Goal: Information Seeking & Learning: Learn about a topic

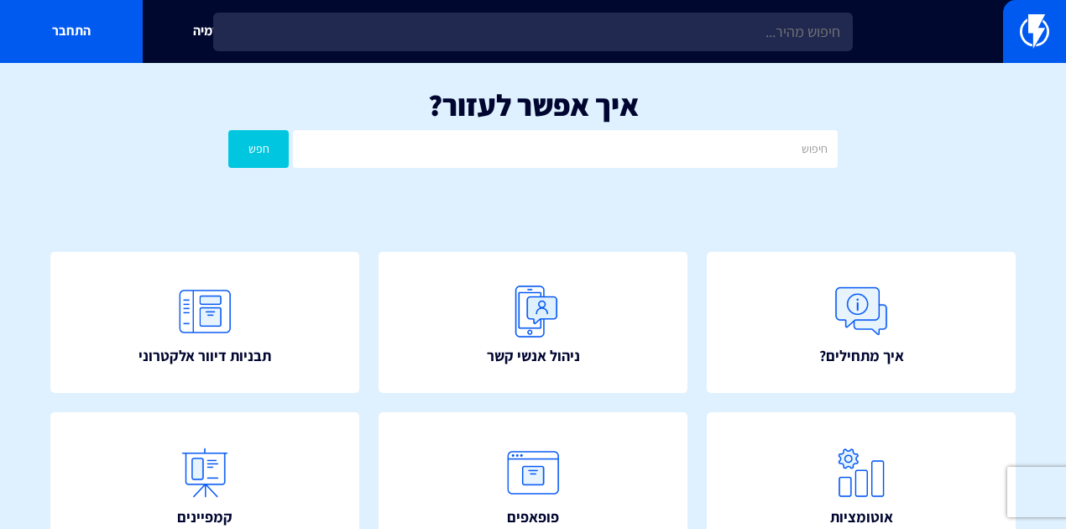
click at [515, 146] on input "text" at bounding box center [565, 149] width 545 height 38
type input "F"
type input "שחזור"
click at [228, 130] on button "חפש" at bounding box center [258, 149] width 60 height 38
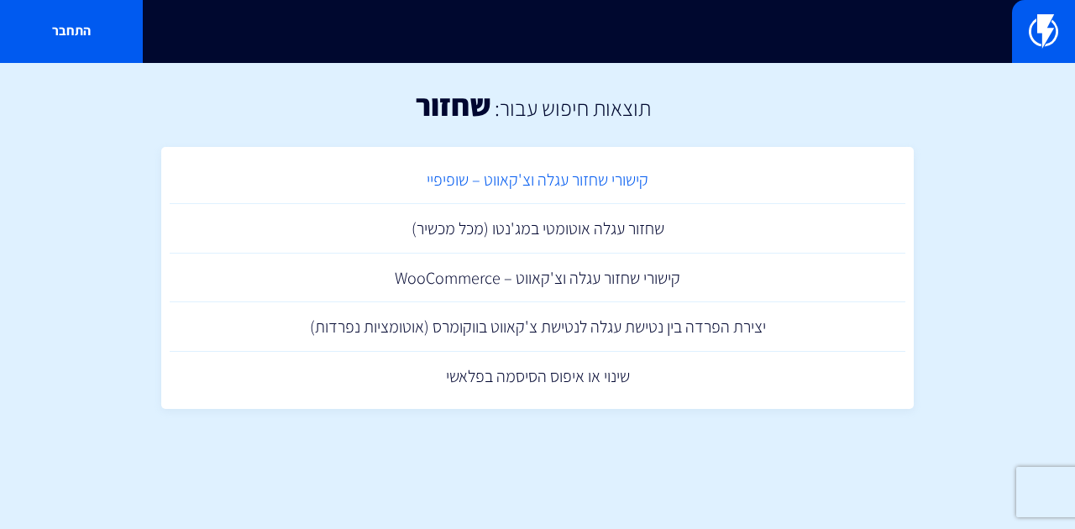
click at [578, 175] on link "קישורי שחזור עגלה וצ'קאווט – שופיפיי" at bounding box center [537, 180] width 735 height 50
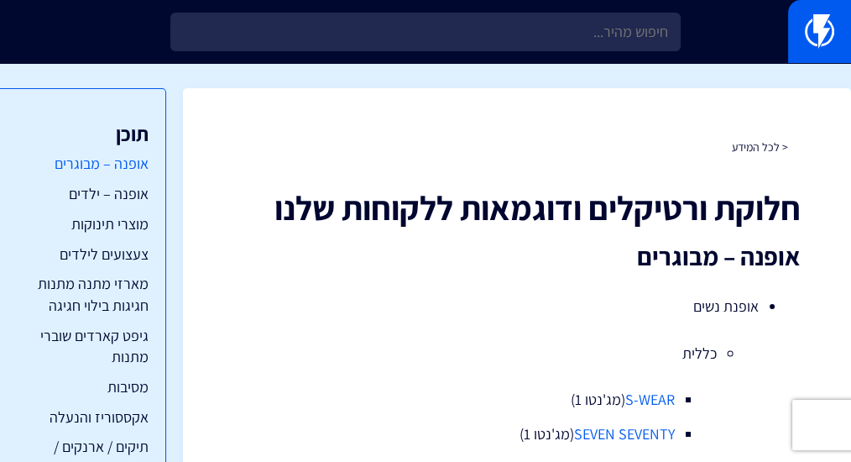
click at [131, 160] on link "אופנה – מבוגרים" at bounding box center [80, 164] width 135 height 22
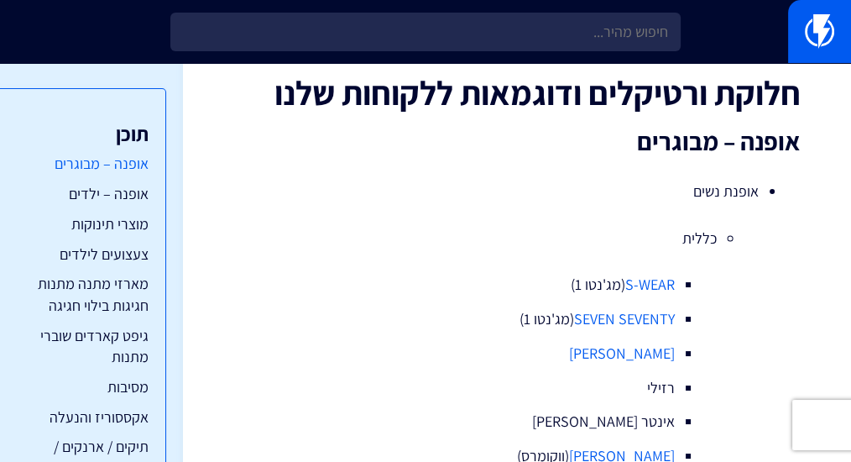
scroll to position [117, 0]
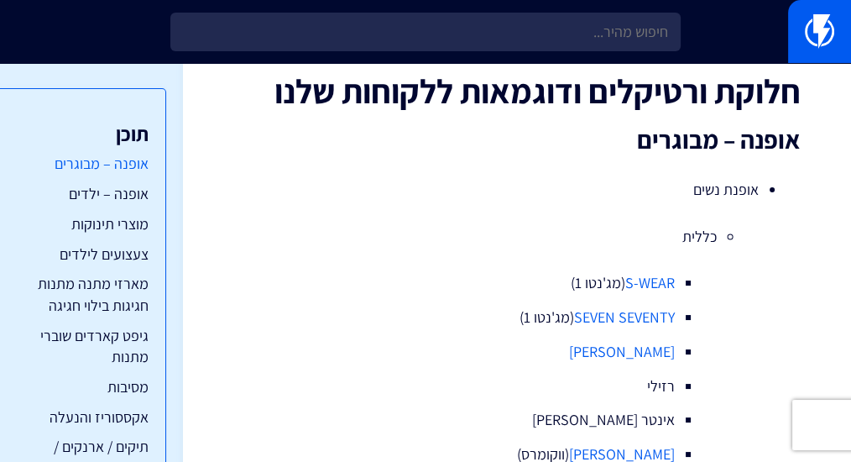
click at [96, 159] on link "אופנה – מבוגרים" at bounding box center [80, 164] width 135 height 22
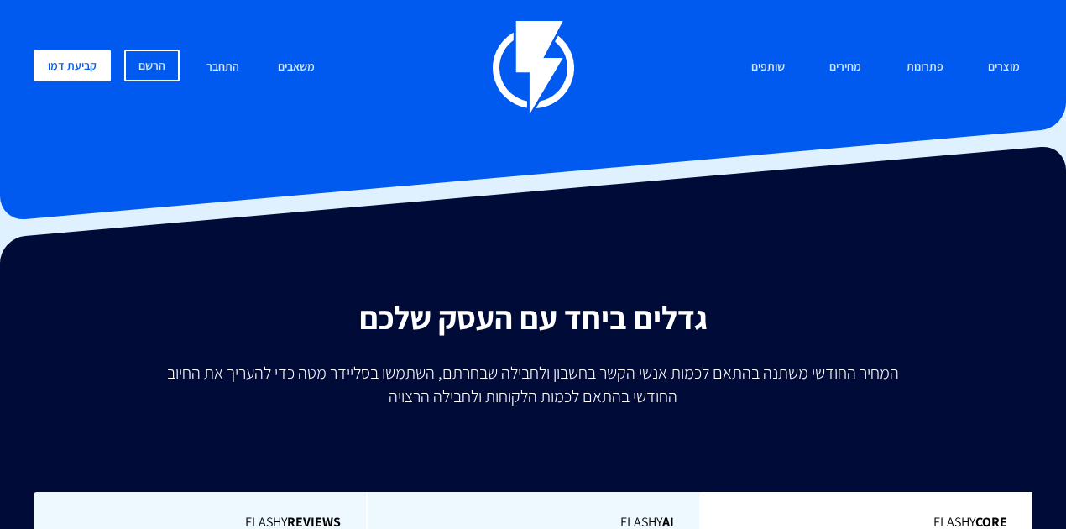
type input "500"
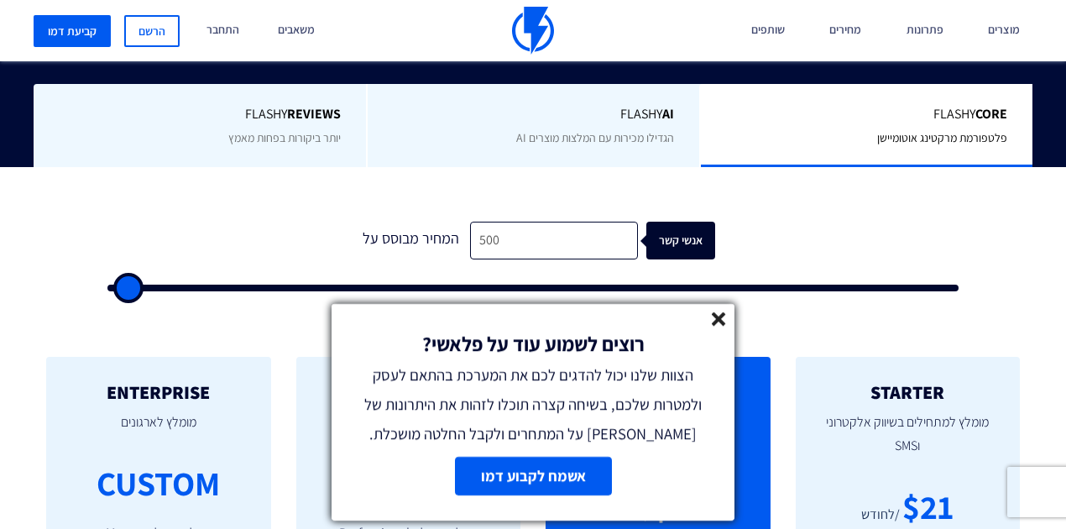
scroll to position [391, 0]
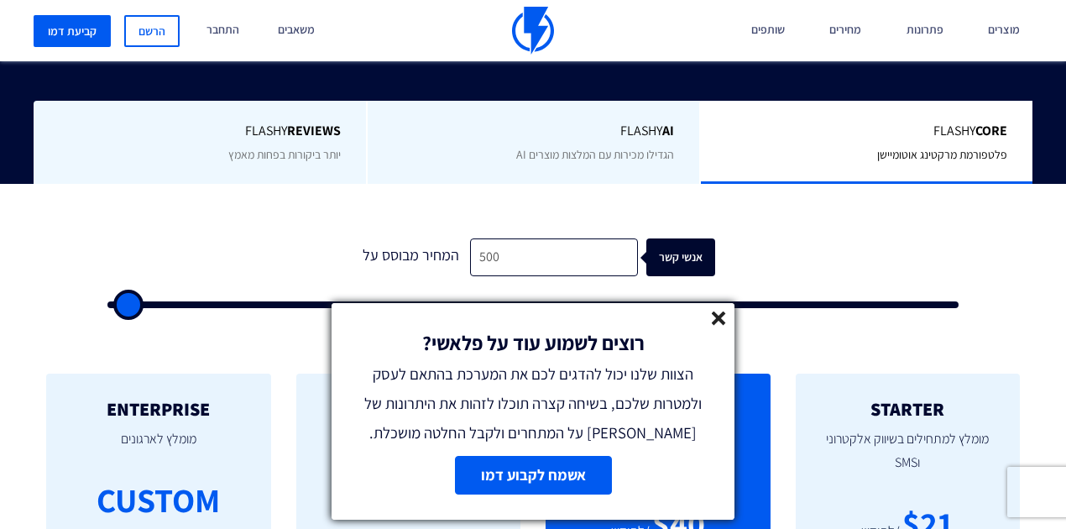
click at [714, 317] on icon at bounding box center [719, 318] width 14 height 14
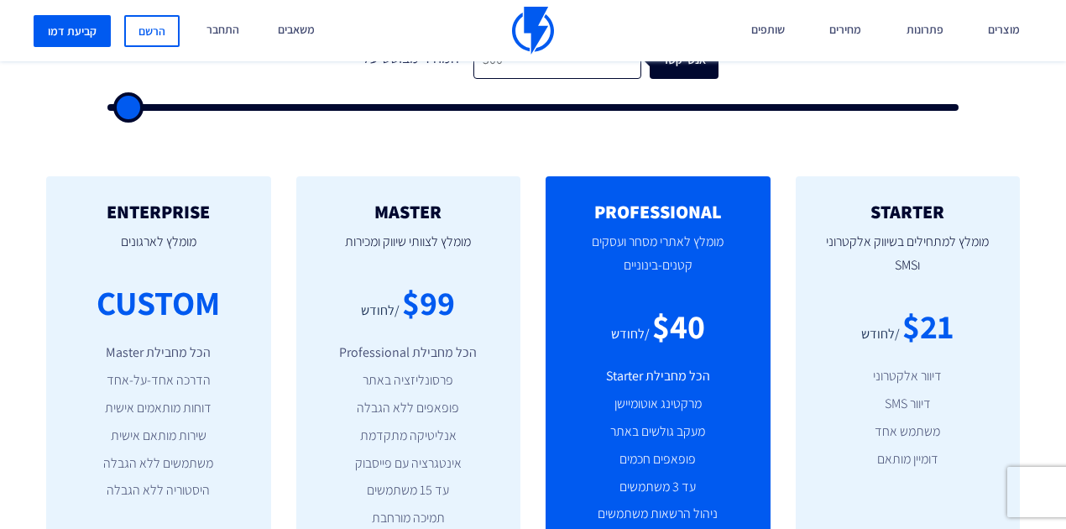
scroll to position [615, 0]
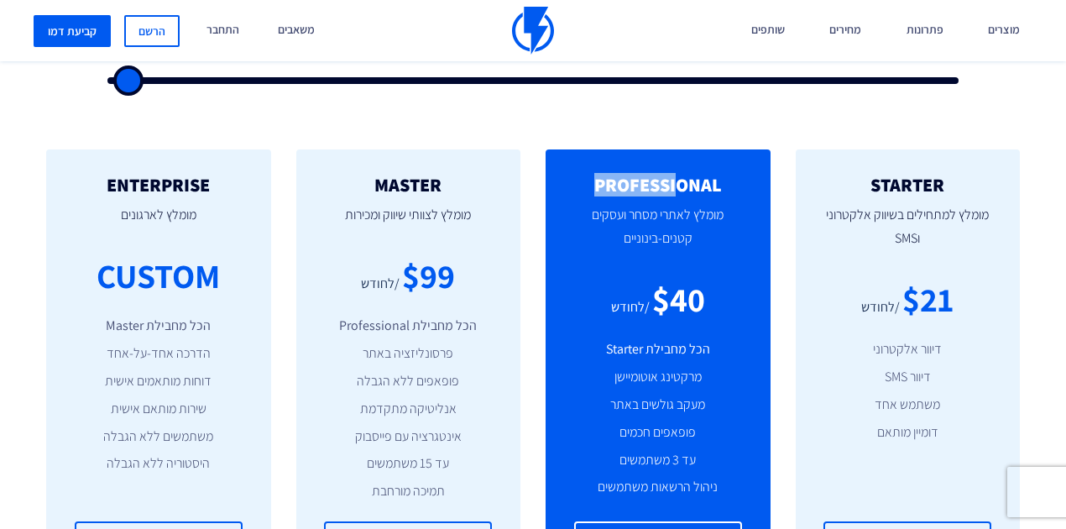
drag, startPoint x: 598, startPoint y: 176, endPoint x: 678, endPoint y: 179, distance: 80.6
click at [680, 178] on h2 "PROFESSIONAL" at bounding box center [658, 185] width 175 height 20
drag, startPoint x: 438, startPoint y: 195, endPoint x: 464, endPoint y: 195, distance: 26.0
click at [464, 195] on p "מומלץ לצוותי שיווק ומכירות" at bounding box center [409, 223] width 175 height 57
click at [351, 195] on p "מומלץ לצוותי שיווק ומכירות" at bounding box center [409, 223] width 175 height 57
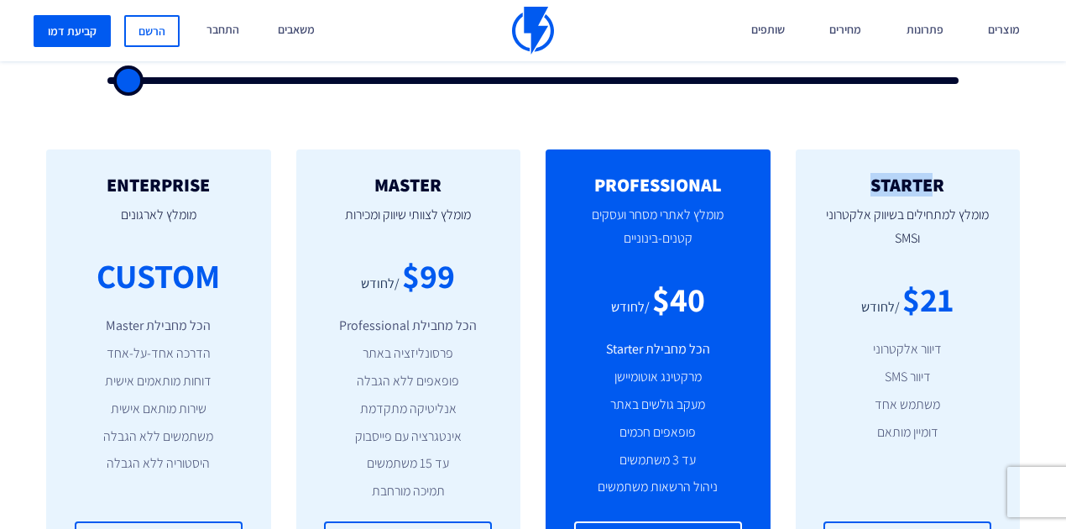
drag, startPoint x: 897, startPoint y: 181, endPoint x: 937, endPoint y: 185, distance: 40.4
click at [937, 185] on h2 "STARTER" at bounding box center [908, 185] width 175 height 20
drag, startPoint x: 74, startPoint y: 183, endPoint x: 205, endPoint y: 190, distance: 131.1
click at [205, 190] on h2 "ENTERPRISE" at bounding box center [158, 185] width 175 height 20
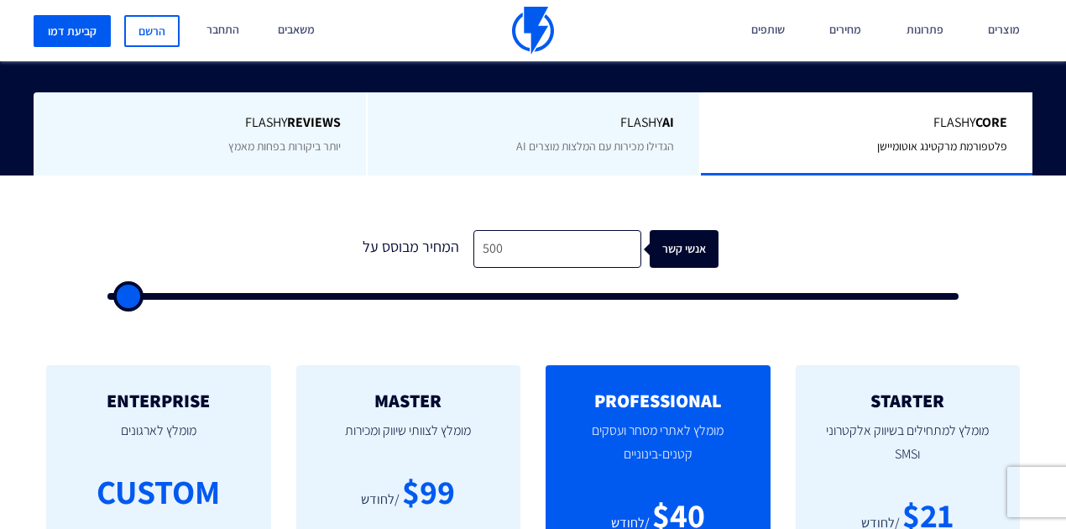
scroll to position [504, 0]
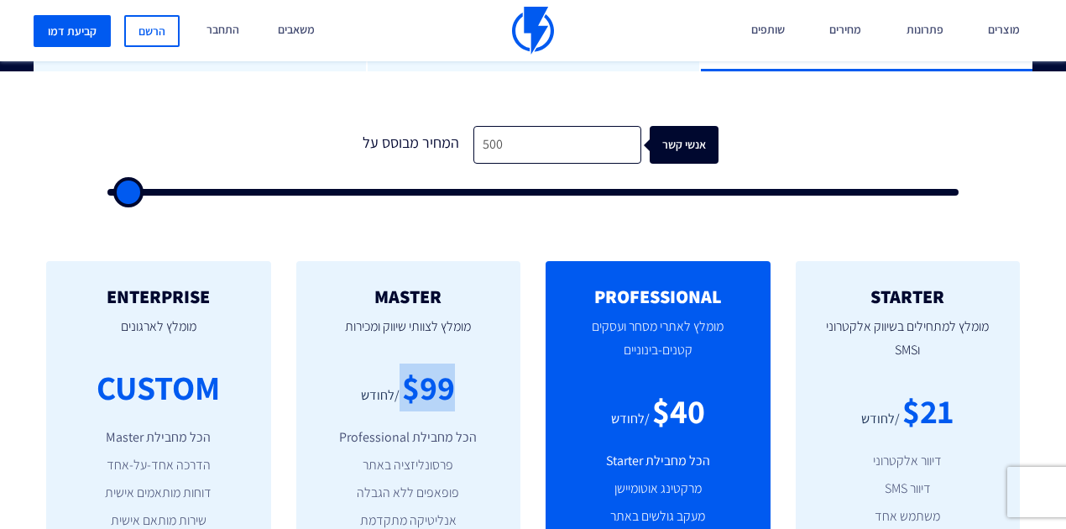
drag, startPoint x: 454, startPoint y: 383, endPoint x: 475, endPoint y: 385, distance: 21.1
click at [475, 385] on div "$99 /לחודש" at bounding box center [409, 387] width 175 height 48
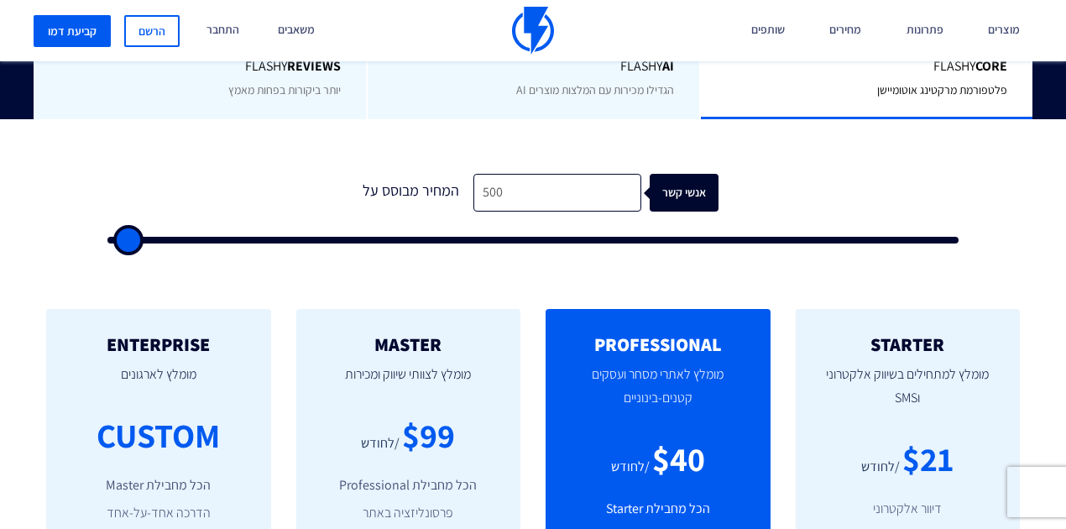
scroll to position [447, 0]
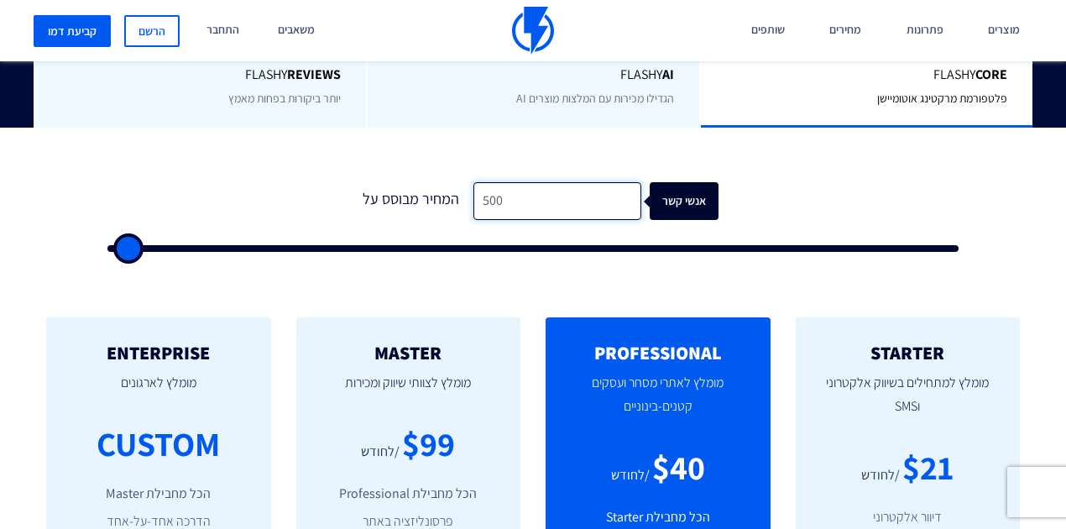
drag, startPoint x: 490, startPoint y: 193, endPoint x: 455, endPoint y: 192, distance: 35.3
click at [455, 192] on div "המחיר מבוסס על 500 אנשי קשר" at bounding box center [533, 201] width 371 height 38
type input "2"
type input "500"
type input "20"
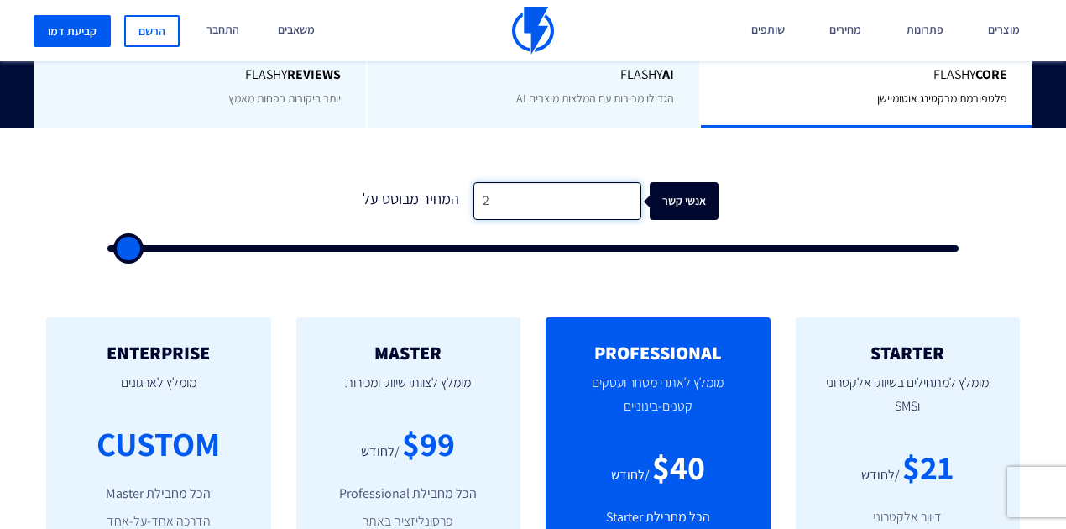
type input "500"
type input "200"
type input "500"
type input "2,000"
type input "2000"
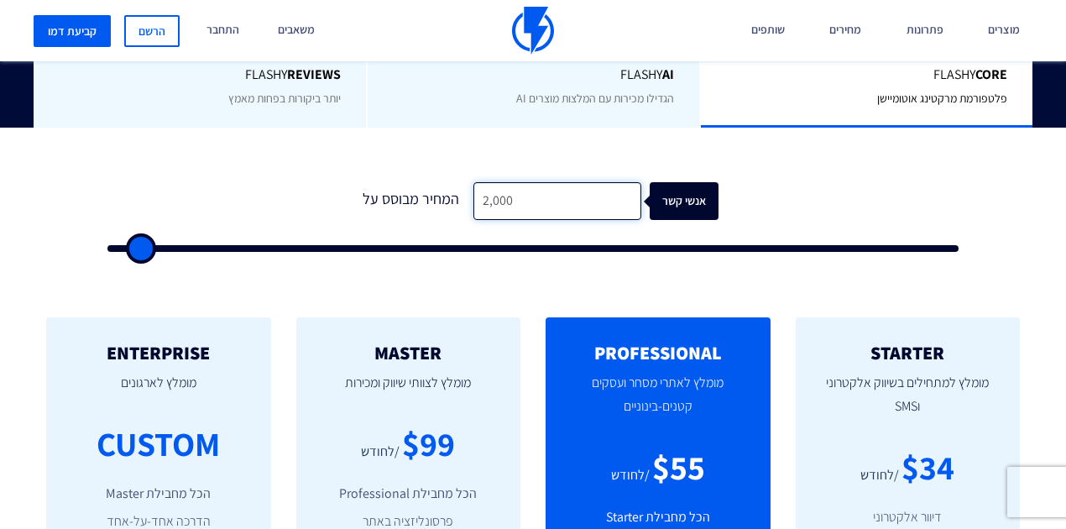
drag, startPoint x: 504, startPoint y: 196, endPoint x: 460, endPoint y: 201, distance: 43.9
click at [460, 201] on div "המחיר מבוסס על 2,000 אנשי קשר" at bounding box center [533, 201] width 371 height 38
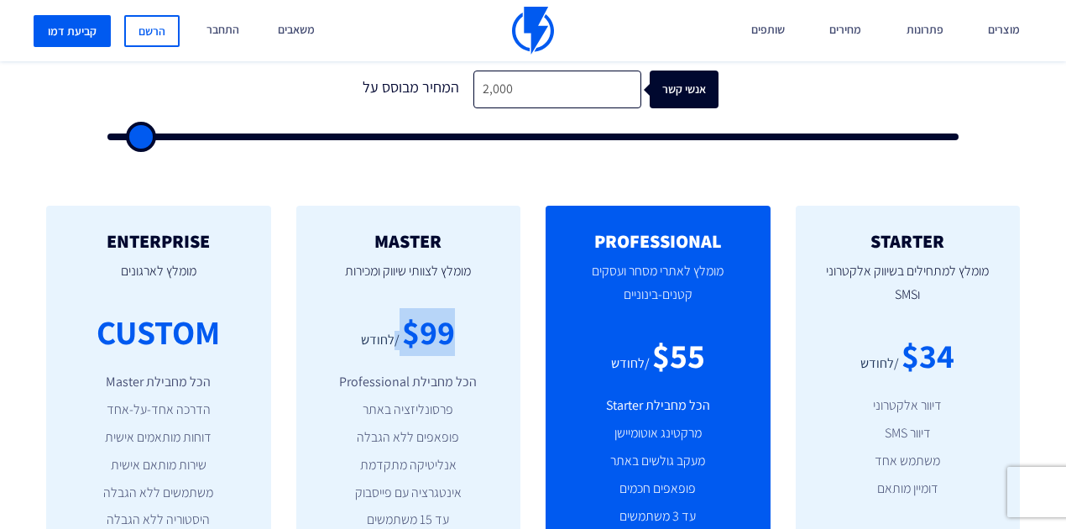
drag, startPoint x: 407, startPoint y: 344, endPoint x: 447, endPoint y: 343, distance: 39.5
click at [447, 343] on div "$99 /לחודש" at bounding box center [409, 332] width 175 height 48
click at [447, 343] on div "$99" at bounding box center [428, 332] width 53 height 48
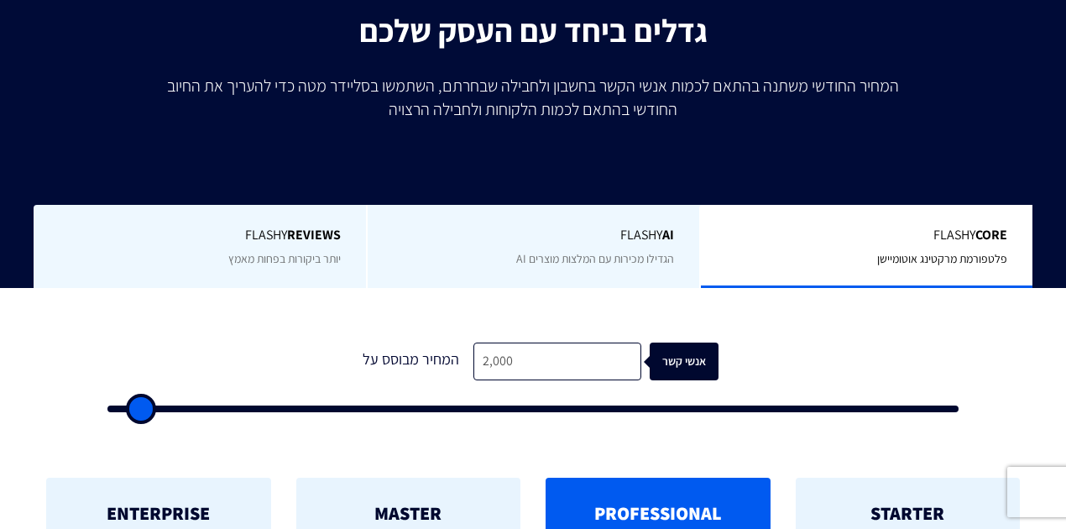
scroll to position [280, 0]
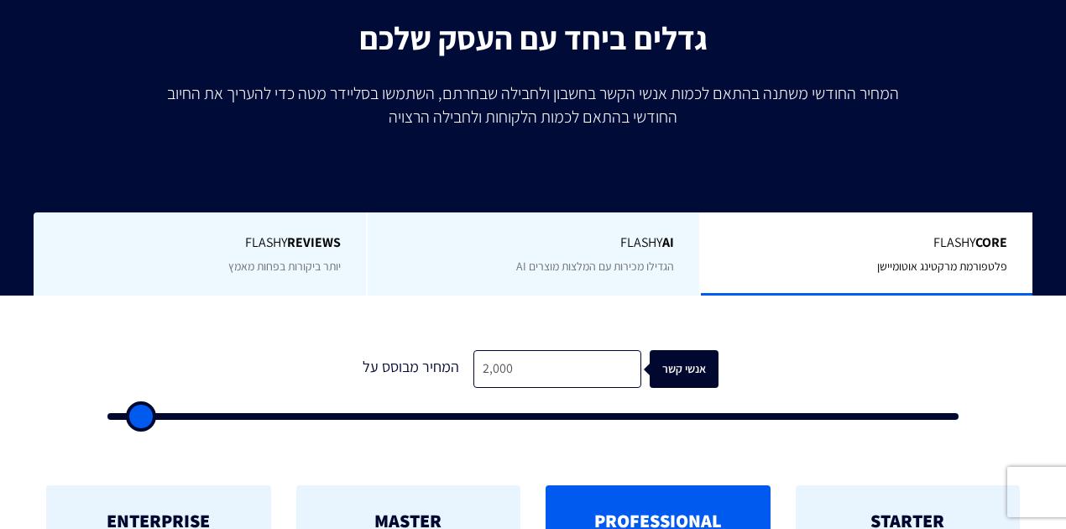
click at [260, 238] on span "Flashy REVIEWS" at bounding box center [200, 242] width 282 height 19
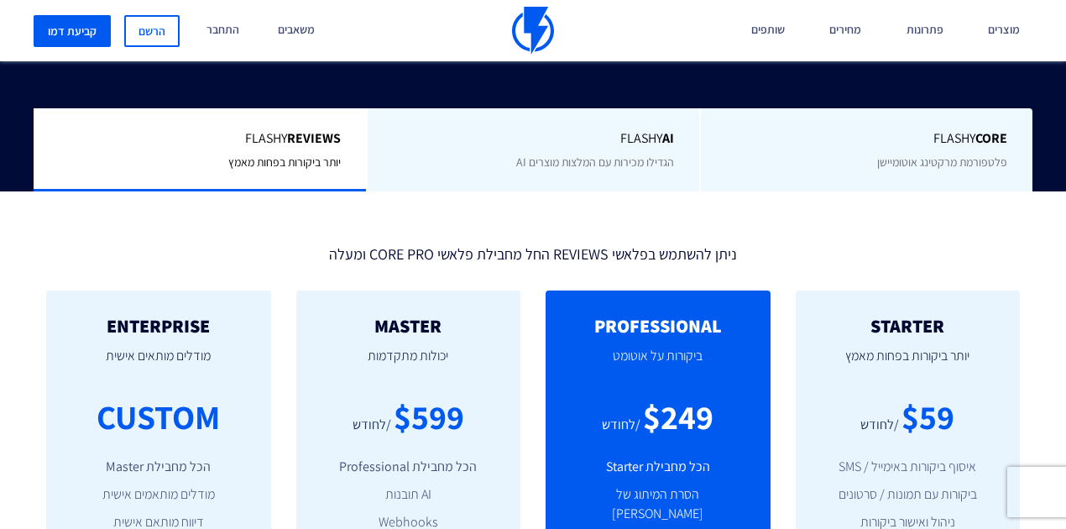
scroll to position [504, 0]
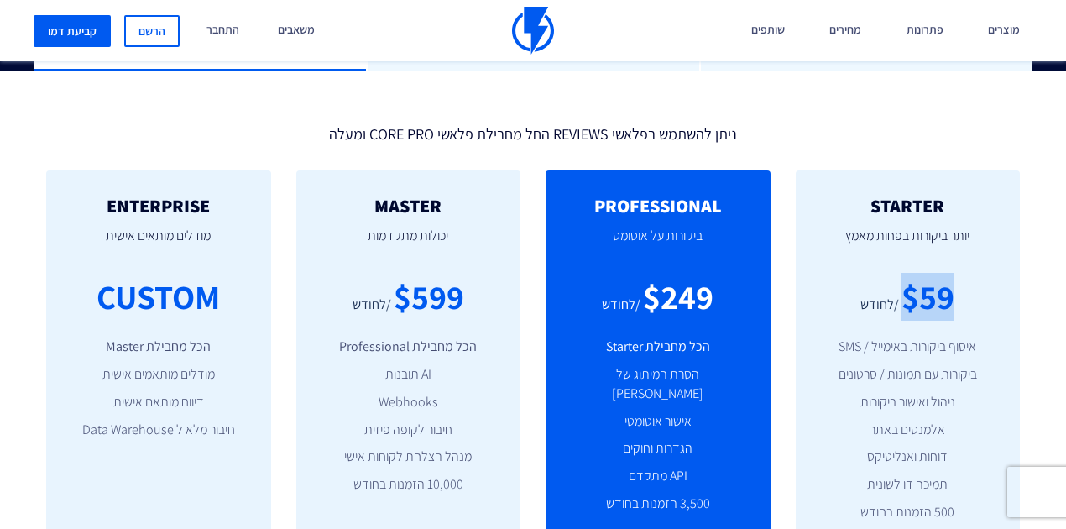
drag, startPoint x: 921, startPoint y: 311, endPoint x: 962, endPoint y: 310, distance: 41.1
click at [962, 310] on div "$59 /לחודש" at bounding box center [908, 297] width 175 height 48
drag, startPoint x: 898, startPoint y: 259, endPoint x: 958, endPoint y: 269, distance: 60.3
click at [958, 269] on p "יותר ביקורות בפחות מאמץ" at bounding box center [908, 244] width 175 height 57
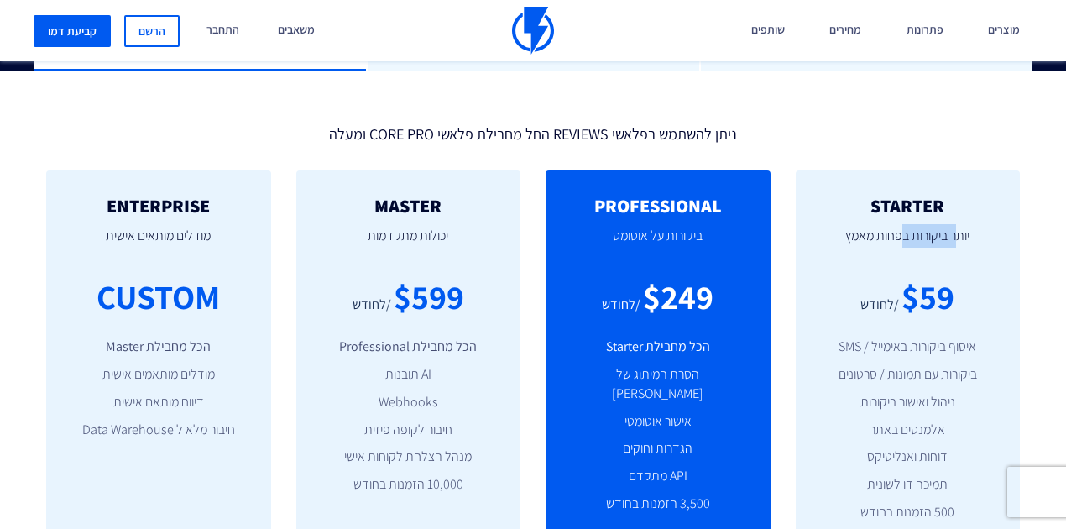
click at [958, 269] on p "יותר ביקורות בפחות מאמץ" at bounding box center [908, 244] width 175 height 57
drag, startPoint x: 919, startPoint y: 294, endPoint x: 950, endPoint y: 301, distance: 31.8
click at [950, 301] on div "$59" at bounding box center [928, 297] width 53 height 48
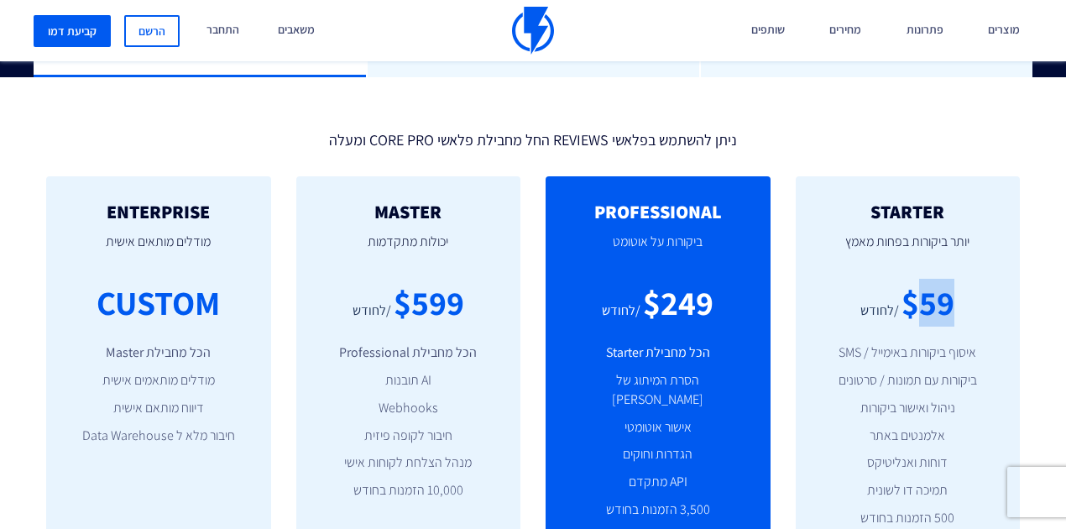
scroll to position [336, 0]
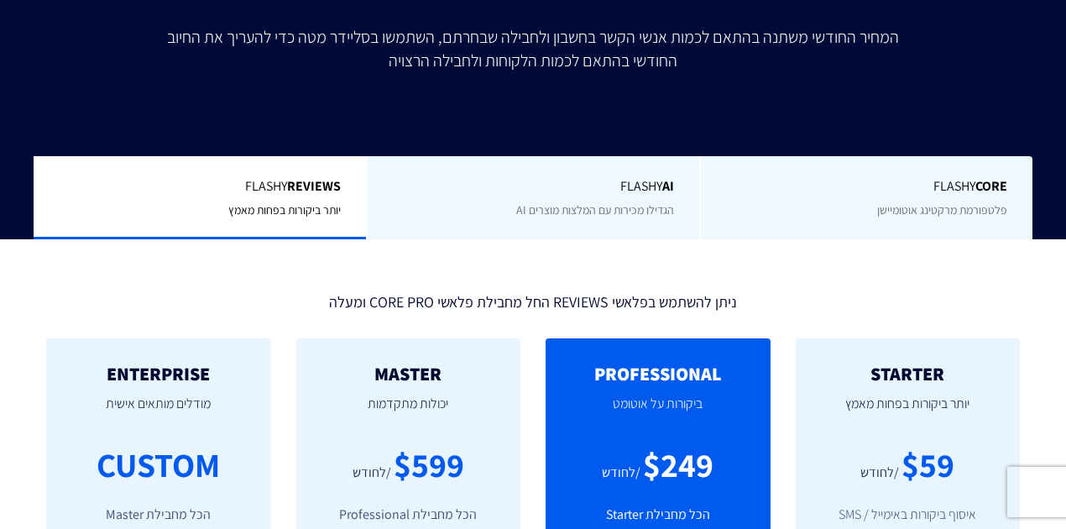
click at [835, 192] on span "Flashy Core" at bounding box center [866, 186] width 281 height 19
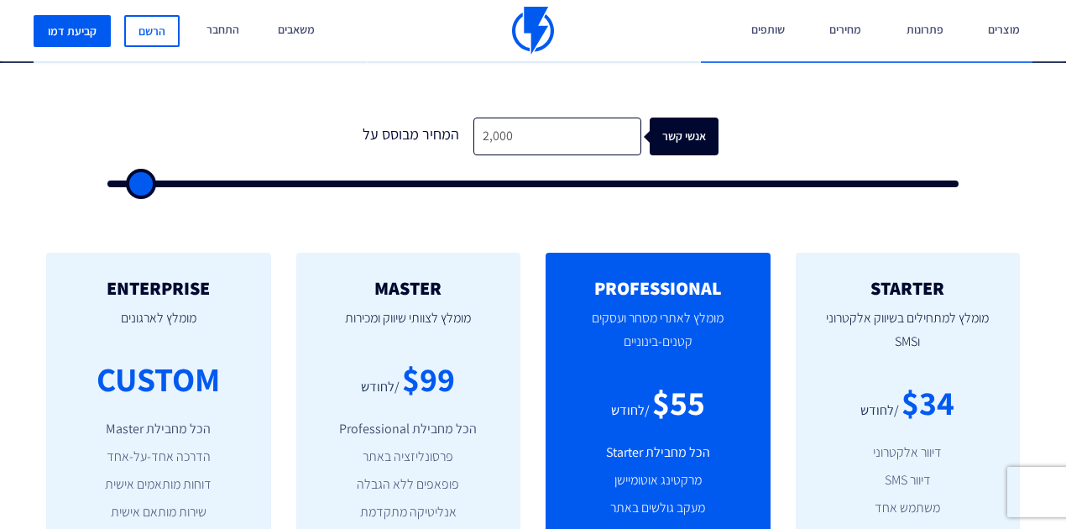
scroll to position [559, 0]
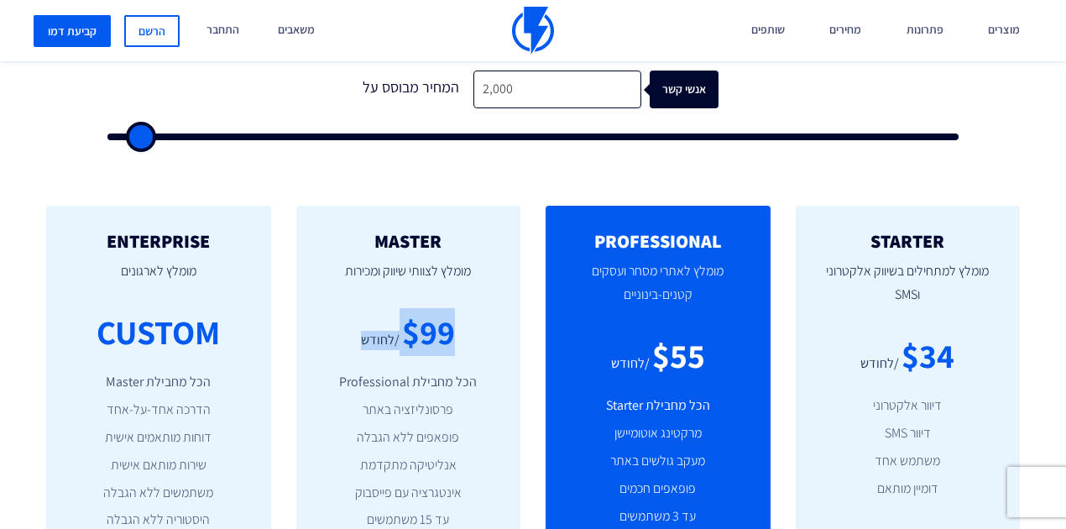
drag, startPoint x: 384, startPoint y: 348, endPoint x: 451, endPoint y: 343, distance: 66.5
click at [451, 343] on div "$99 /לחודש" at bounding box center [409, 332] width 175 height 48
click at [451, 343] on div "$99" at bounding box center [428, 332] width 53 height 48
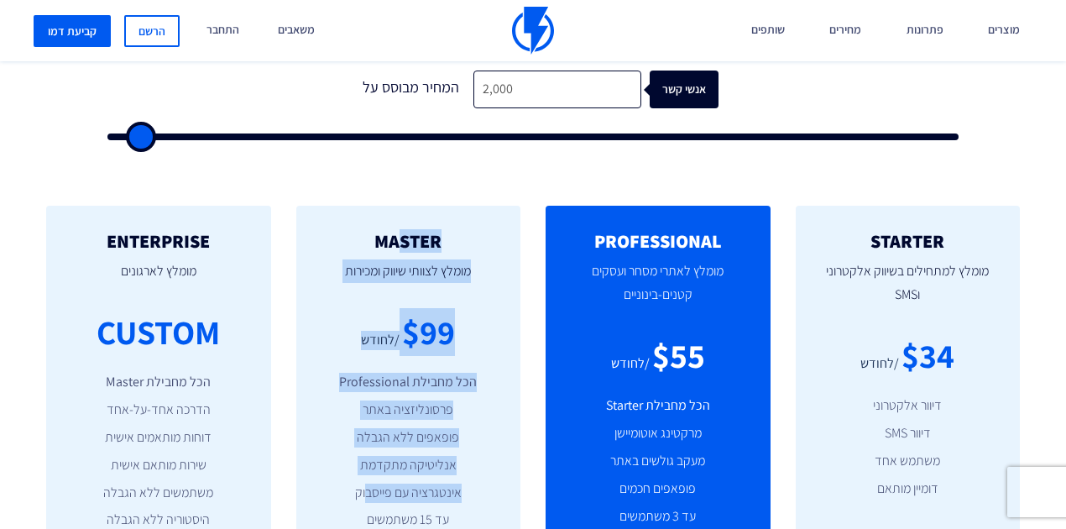
drag, startPoint x: 402, startPoint y: 225, endPoint x: 362, endPoint y: 490, distance: 268.3
click at [364, 493] on div "MASTER מומלץ לצוותי שיווק ומכירות $99 /לחודש הכל מחבילת Professional פרסונליזצי…" at bounding box center [408, 424] width 225 height 437
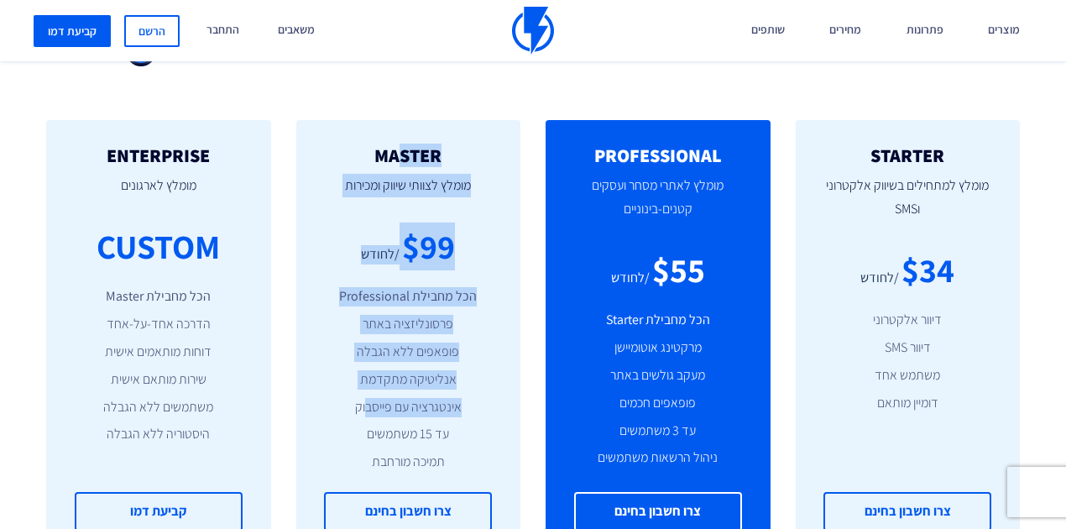
scroll to position [672, 0]
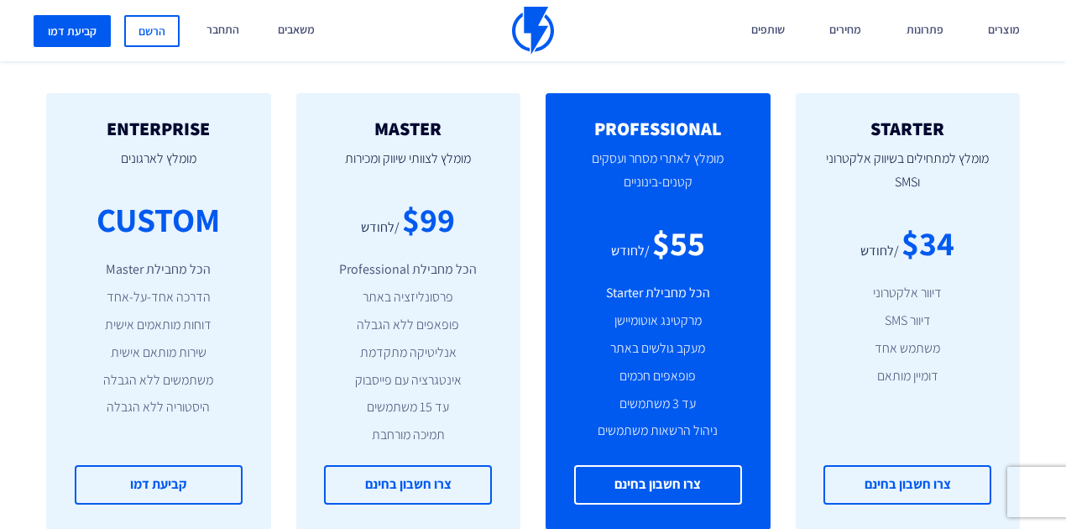
click at [389, 421] on ul "הכל מחבילת Professional פרסונליזציה באתר פופאפים ללא הגבלה אנליטיקה מתקדמת אינט…" at bounding box center [409, 352] width 175 height 185
drag, startPoint x: 347, startPoint y: 397, endPoint x: 420, endPoint y: 399, distance: 73.1
click at [420, 399] on ul "הכל מחבילת Professional פרסונליזציה באתר פופאפים ללא הגבלה אנליטיקה מתקדמת אינט…" at bounding box center [409, 352] width 175 height 185
click at [354, 379] on li "אינטגרציה עם פייסבוק" at bounding box center [409, 380] width 175 height 19
drag, startPoint x: 343, startPoint y: 381, endPoint x: 463, endPoint y: 381, distance: 120.0
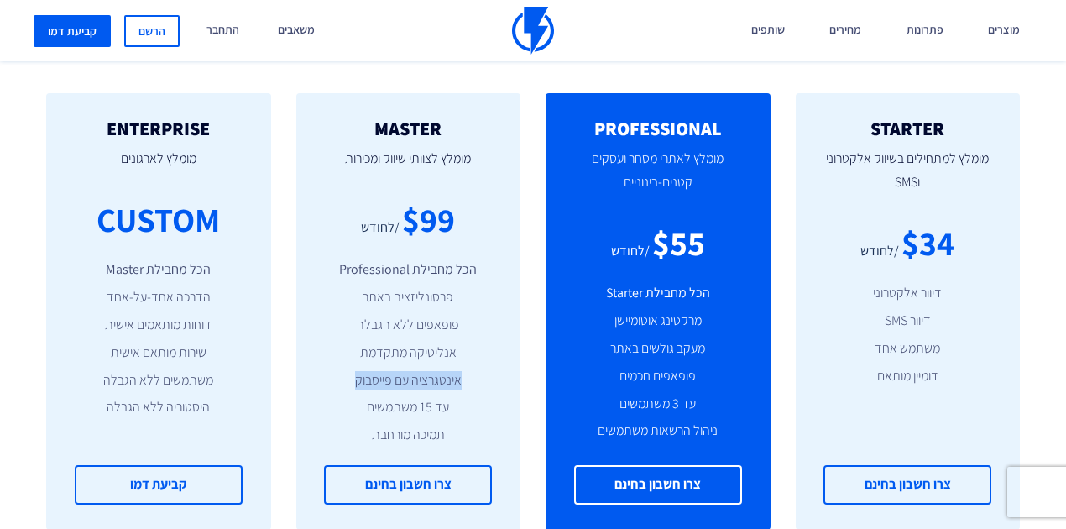
click at [463, 381] on li "אינטגרציה עם פייסבוק" at bounding box center [409, 380] width 175 height 19
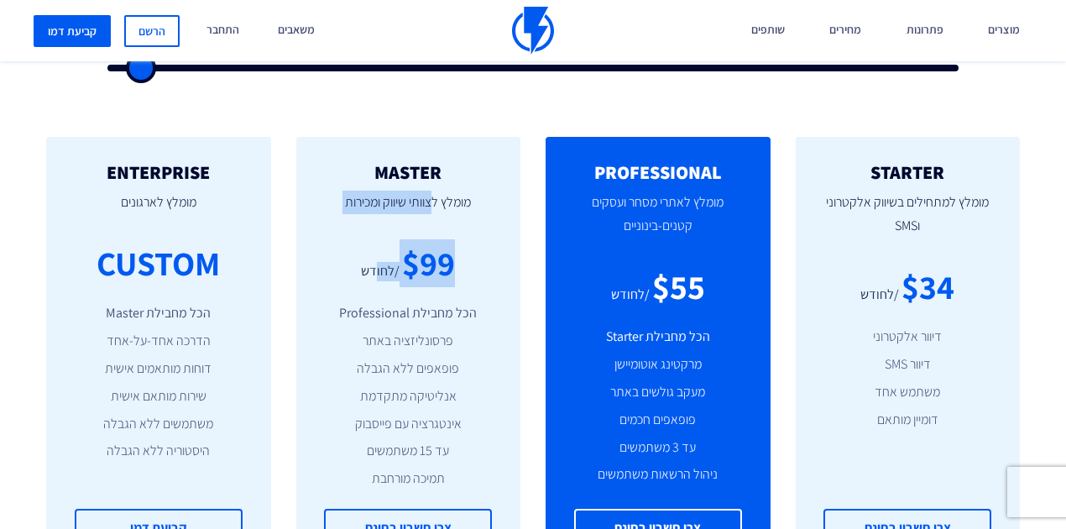
scroll to position [615, 0]
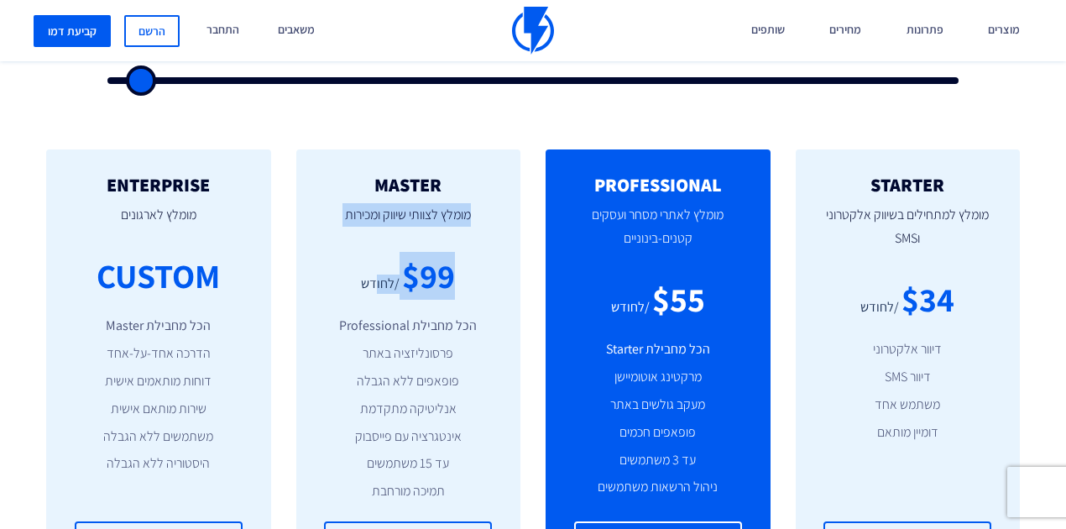
drag, startPoint x: 378, startPoint y: 218, endPoint x: 497, endPoint y: 222, distance: 119.3
click at [497, 222] on div "MASTER מומלץ לצוותי שיווק ומכירות $99 /לחודש הכל מחבילת Professional פרסונליזצי…" at bounding box center [408, 367] width 225 height 437
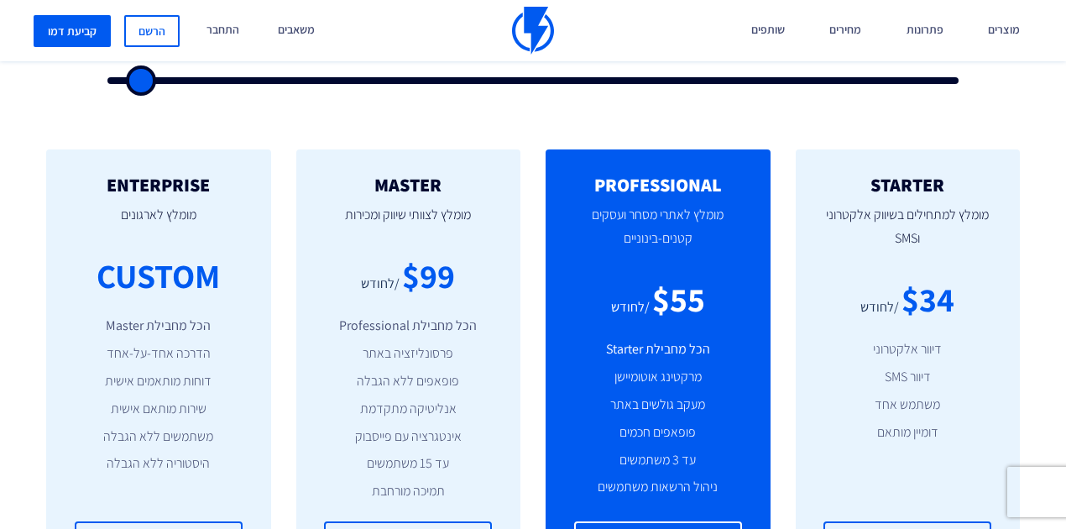
click at [409, 344] on li "פרסונליזציה באתר" at bounding box center [409, 353] width 175 height 19
drag, startPoint x: 371, startPoint y: 282, endPoint x: 455, endPoint y: 279, distance: 84.0
click at [455, 279] on div "$99 /לחודש" at bounding box center [409, 276] width 175 height 48
click at [455, 275] on div "$99 /לחודש" at bounding box center [409, 276] width 175 height 48
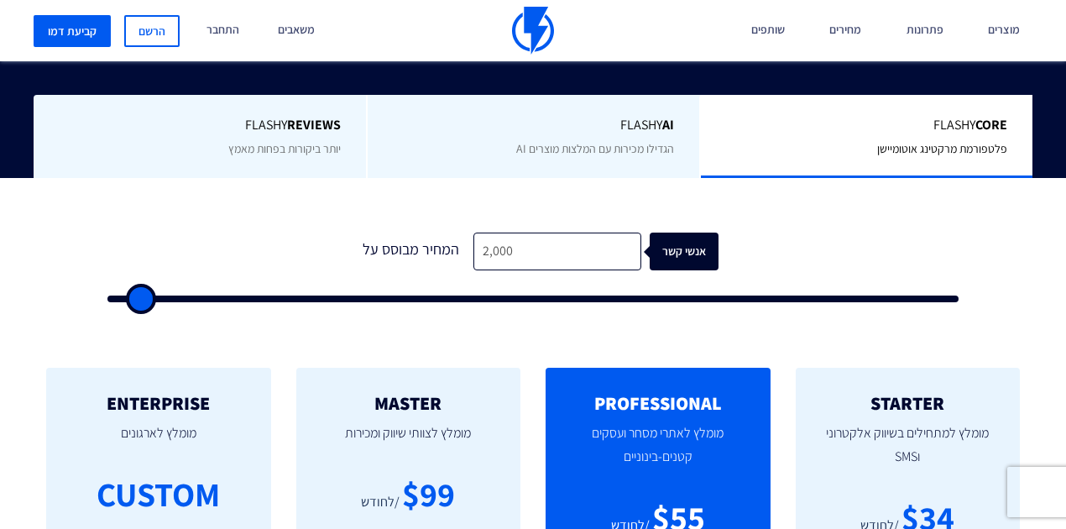
scroll to position [336, 0]
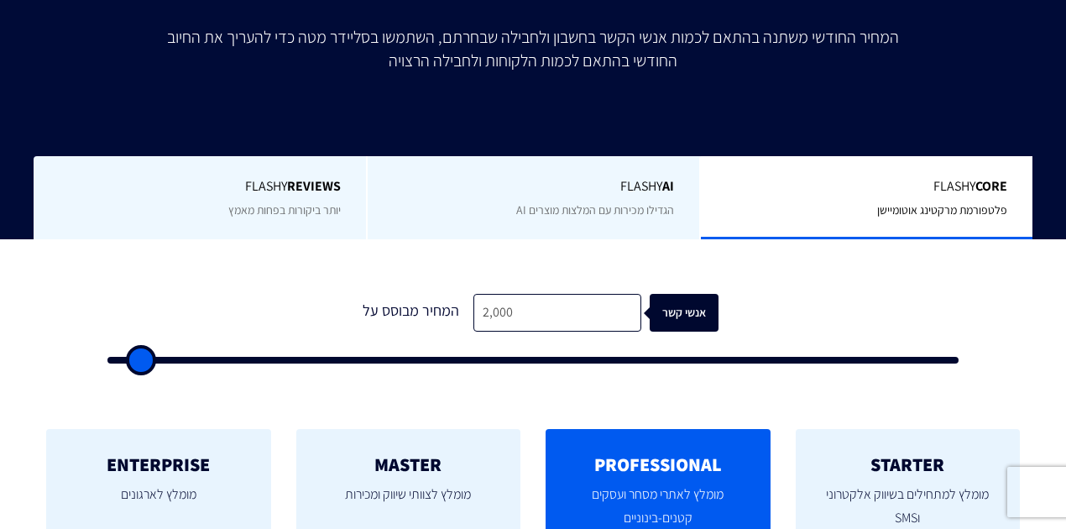
click at [274, 205] on span "יותר ביקורות בפחות מאמץ" at bounding box center [284, 209] width 112 height 15
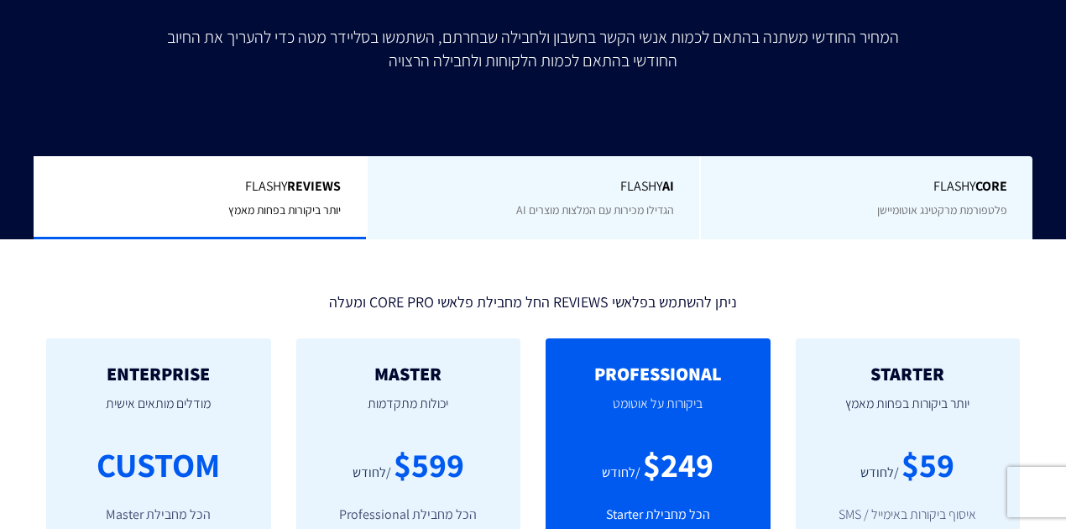
click at [873, 196] on span "Flashy Core" at bounding box center [866, 186] width 281 height 19
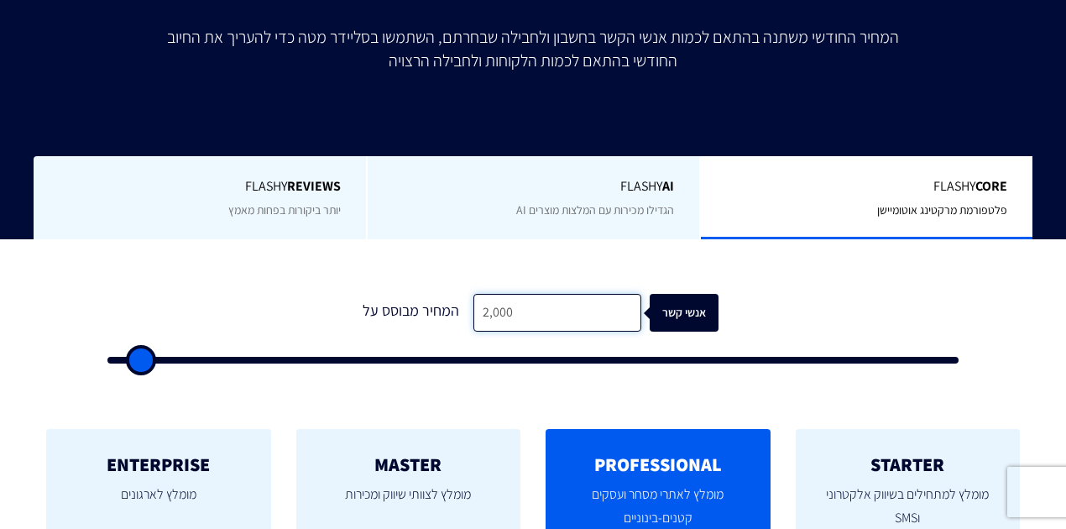
click at [514, 308] on input "2,000" at bounding box center [557, 313] width 168 height 38
type input "2"
type input "500"
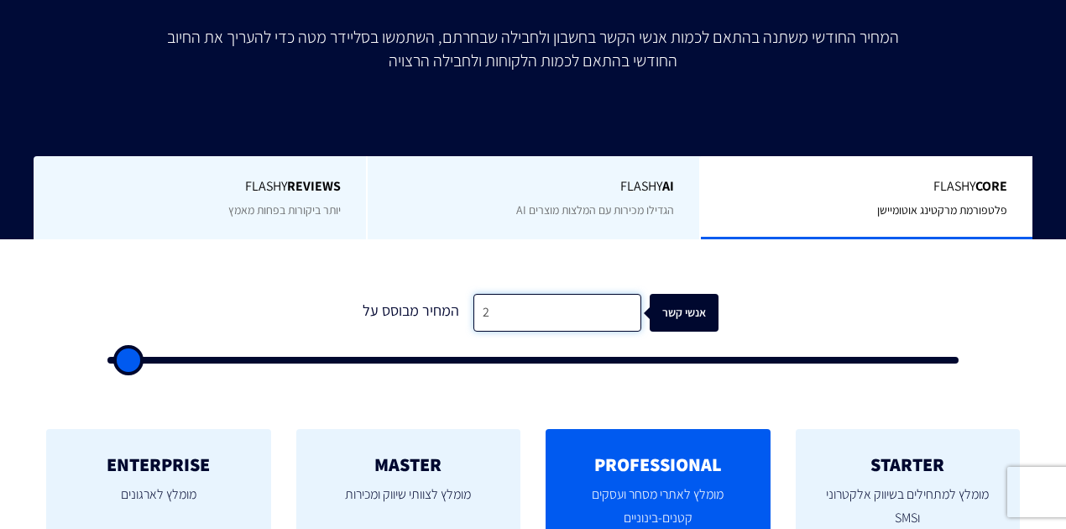
type input "25"
type input "500"
type input "250"
type input "500"
type input "2,500"
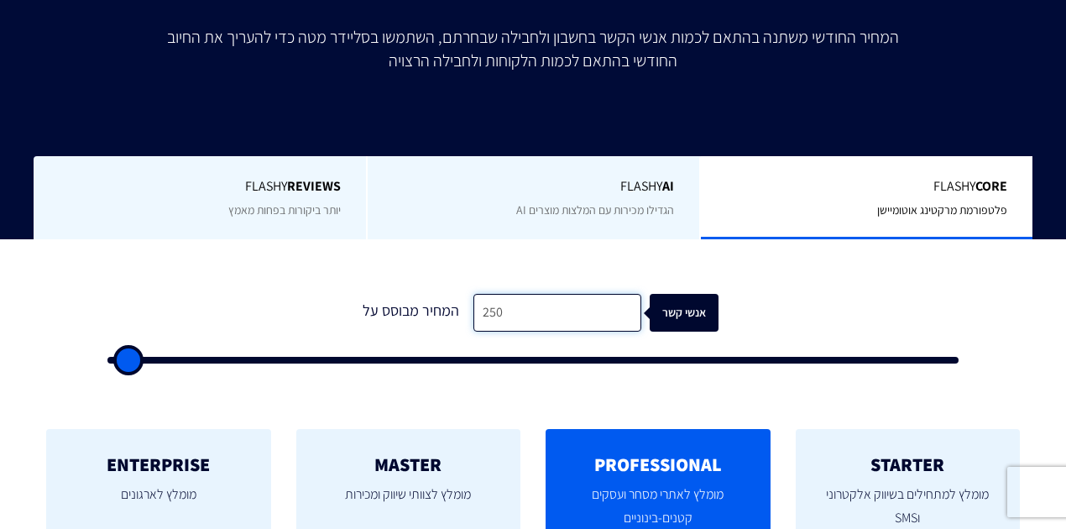
type input "2500"
type input "25,000"
type input "25000"
type input "250,000"
type input "100000"
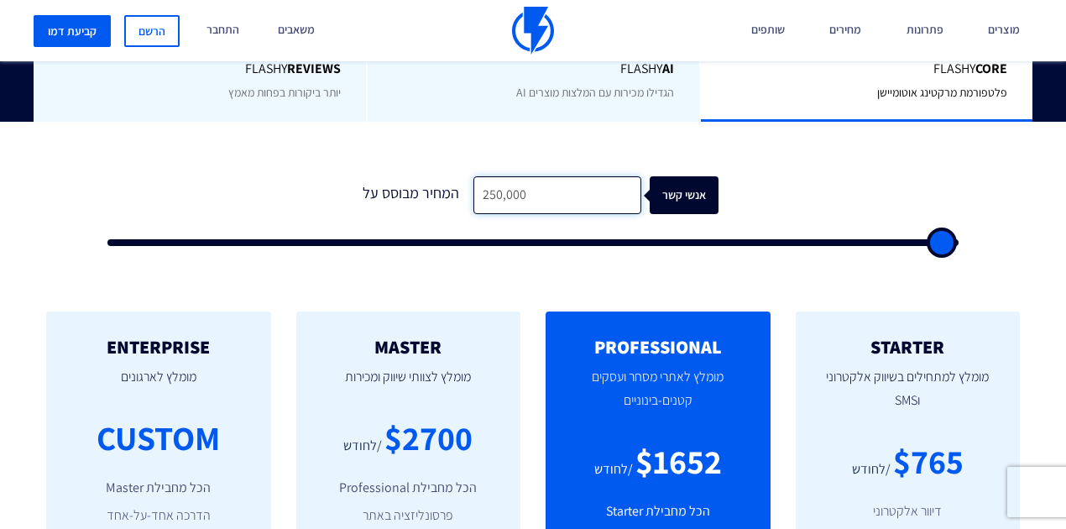
scroll to position [504, 0]
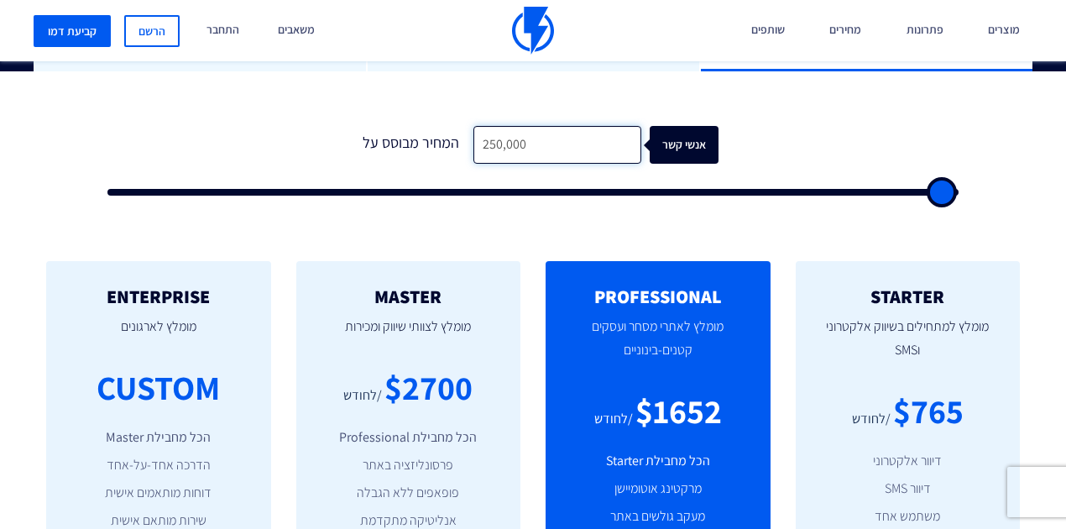
type input "250,000"
drag, startPoint x: 384, startPoint y: 381, endPoint x: 462, endPoint y: 390, distance: 77.8
click at [462, 390] on div "$2700 /לחודש" at bounding box center [409, 387] width 175 height 48
click at [462, 390] on div "$2700" at bounding box center [428, 387] width 88 height 48
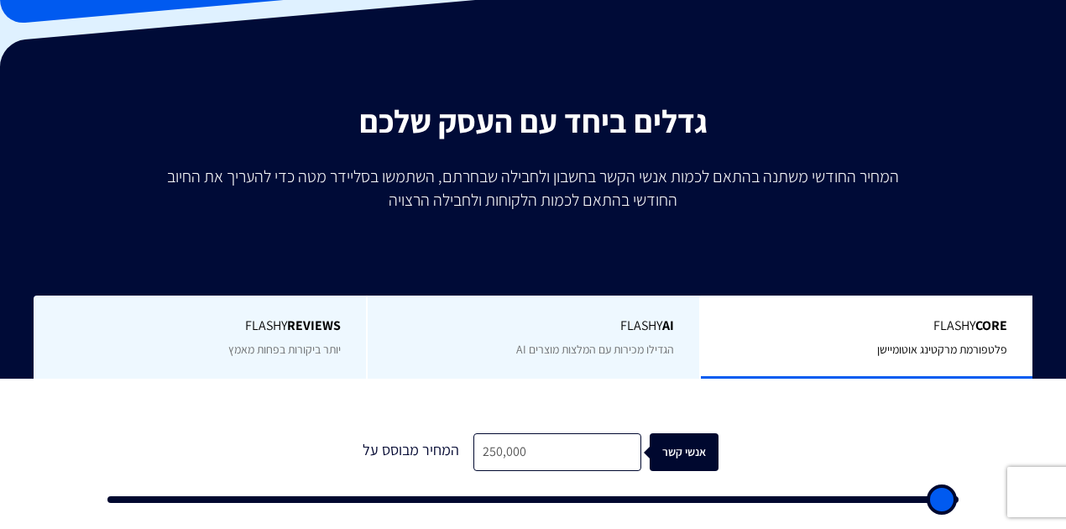
scroll to position [112, 0]
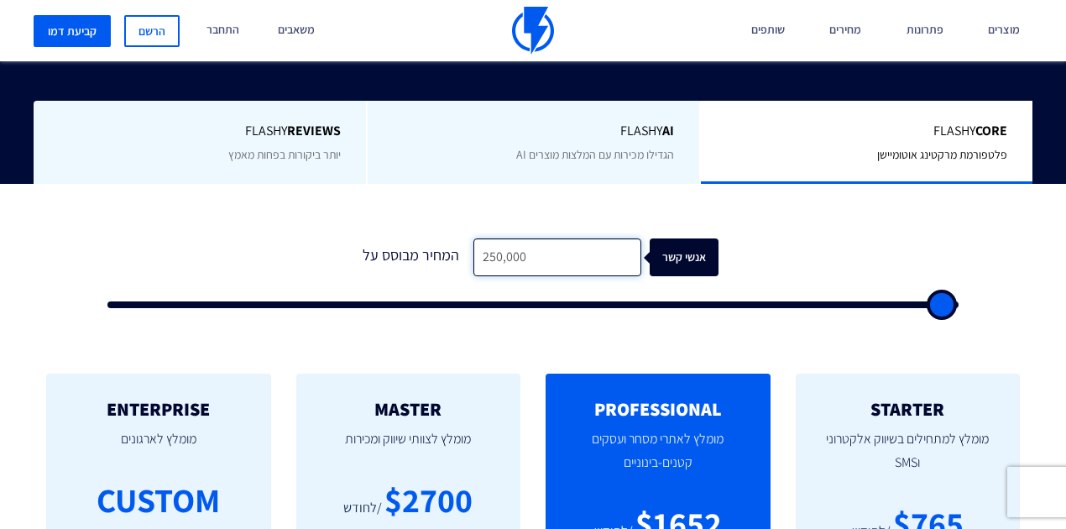
click at [547, 267] on input "250,000" at bounding box center [557, 257] width 168 height 38
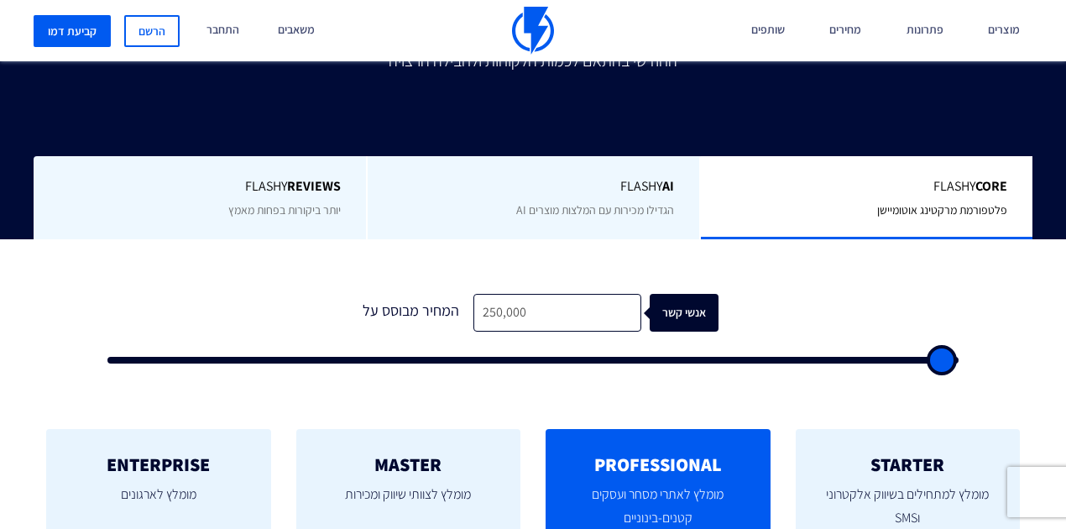
click at [547, 267] on div "1 המחיר מבוסס על 250,000 אנשי קשר" at bounding box center [533, 324] width 884 height 144
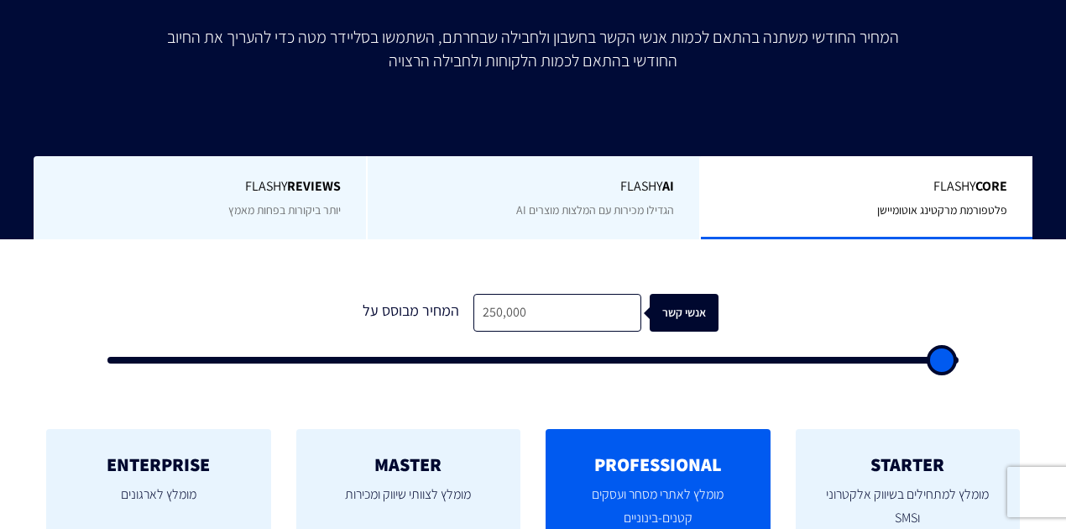
click at [547, 267] on div "1 המחיר מבוסס על 250,000 אנשי קשר" at bounding box center [533, 324] width 884 height 144
click at [540, 306] on input "250,000" at bounding box center [557, 313] width 168 height 38
click at [540, 307] on input "250,000" at bounding box center [557, 313] width 168 height 38
type input "500"
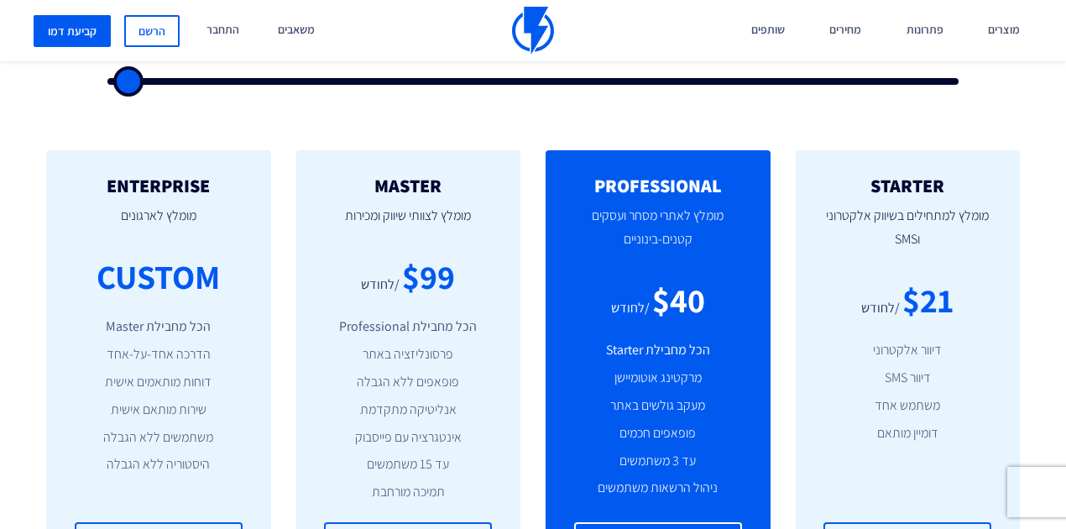
scroll to position [615, 0]
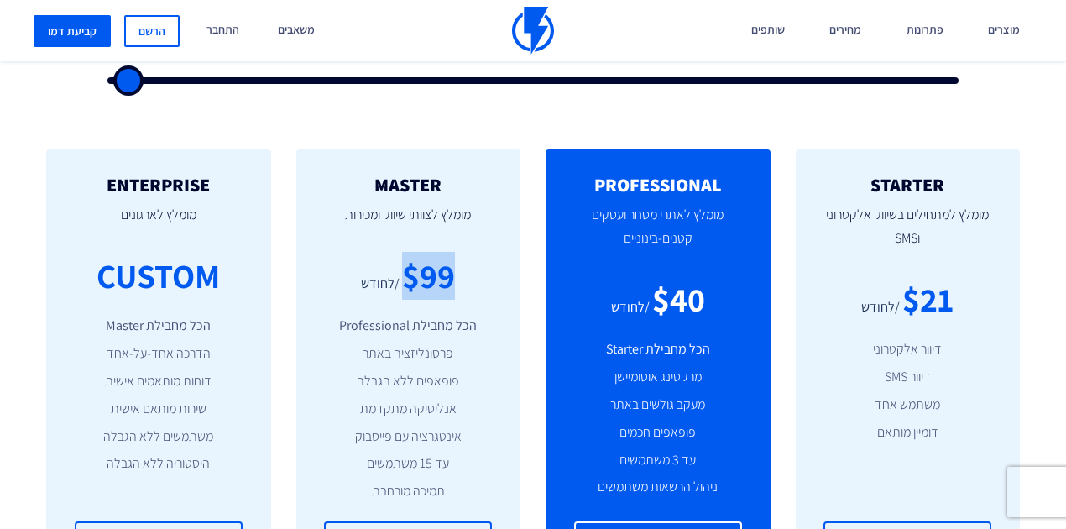
drag, startPoint x: 407, startPoint y: 271, endPoint x: 520, endPoint y: 269, distance: 112.5
click at [520, 269] on div "MASTER מומלץ לצוותי שיווק ומכירות $99 /לחודש הכל מחבילת Professional פרסונליזצי…" at bounding box center [409, 367] width 250 height 437
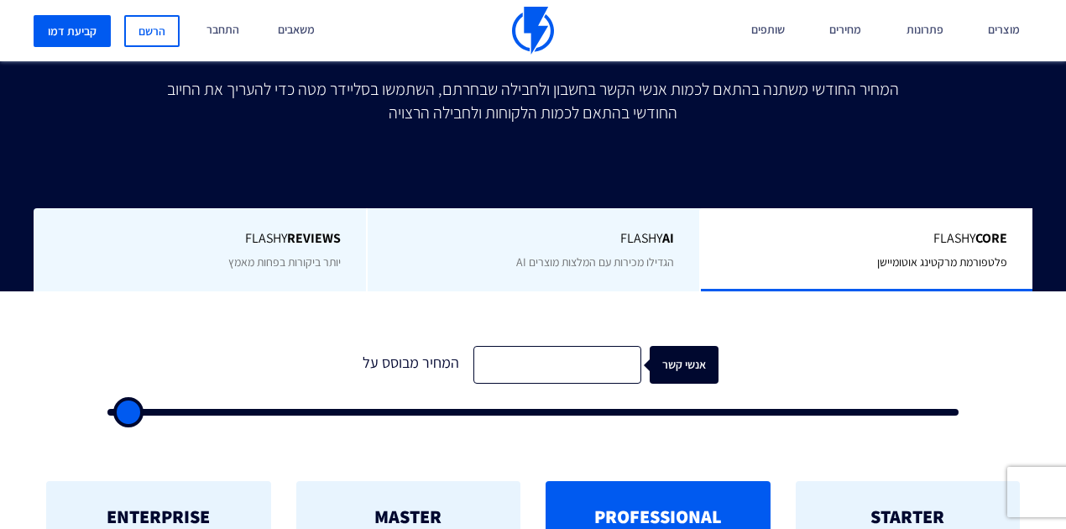
scroll to position [223, 0]
